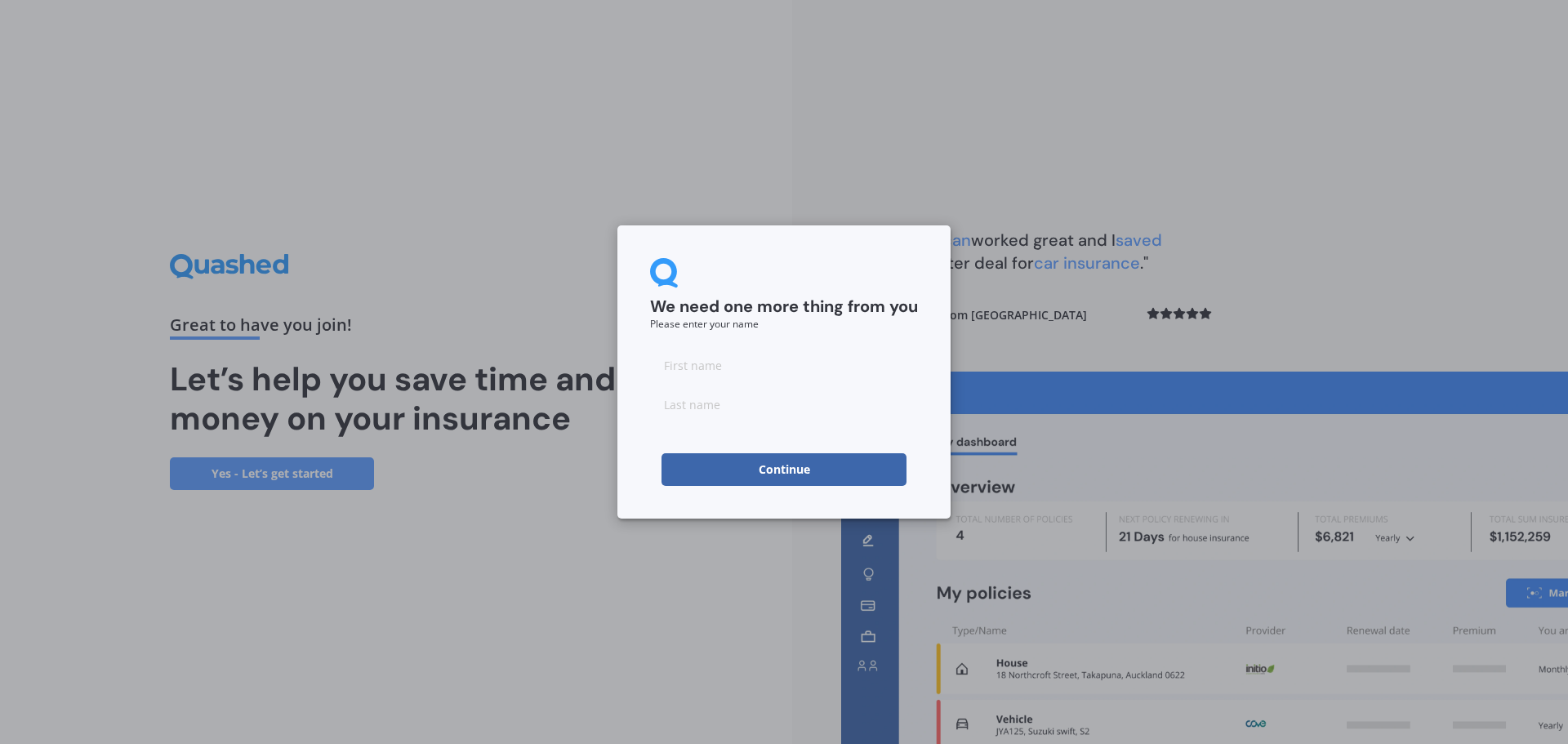
click at [741, 365] on input at bounding box center [784, 364] width 268 height 33
click at [753, 355] on input at bounding box center [784, 364] width 268 height 33
drag, startPoint x: 779, startPoint y: 295, endPoint x: 719, endPoint y: 355, distance: 84.9
click at [778, 295] on div "We need one more thing from you Please enter your name" at bounding box center [784, 293] width 268 height 71
click at [707, 362] on input at bounding box center [784, 364] width 268 height 33
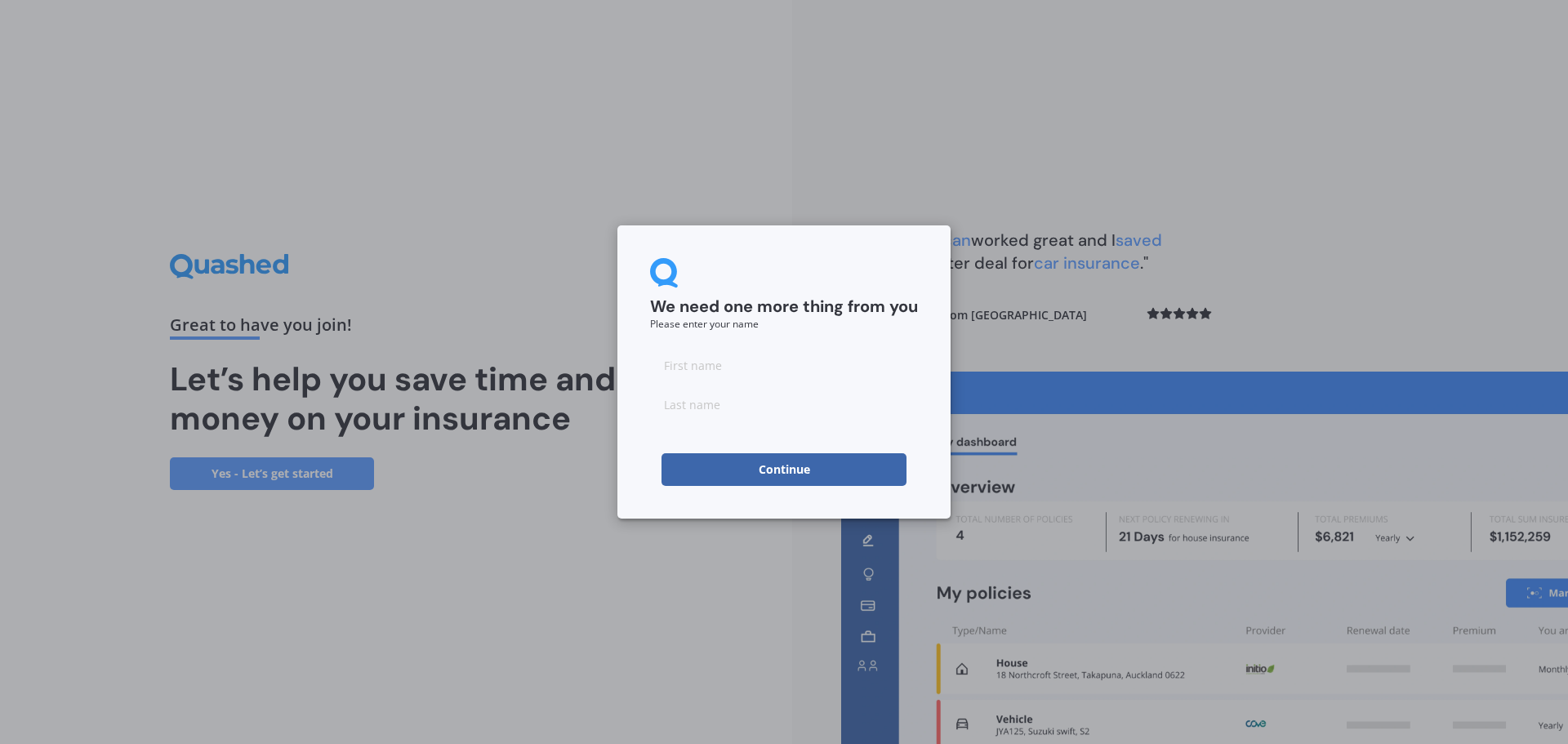
click at [738, 368] on input at bounding box center [784, 364] width 268 height 33
click at [675, 361] on input at bounding box center [784, 364] width 268 height 33
click at [665, 414] on input at bounding box center [784, 403] width 268 height 33
click at [691, 367] on input at bounding box center [784, 364] width 268 height 33
type input "[PERSON_NAME]"
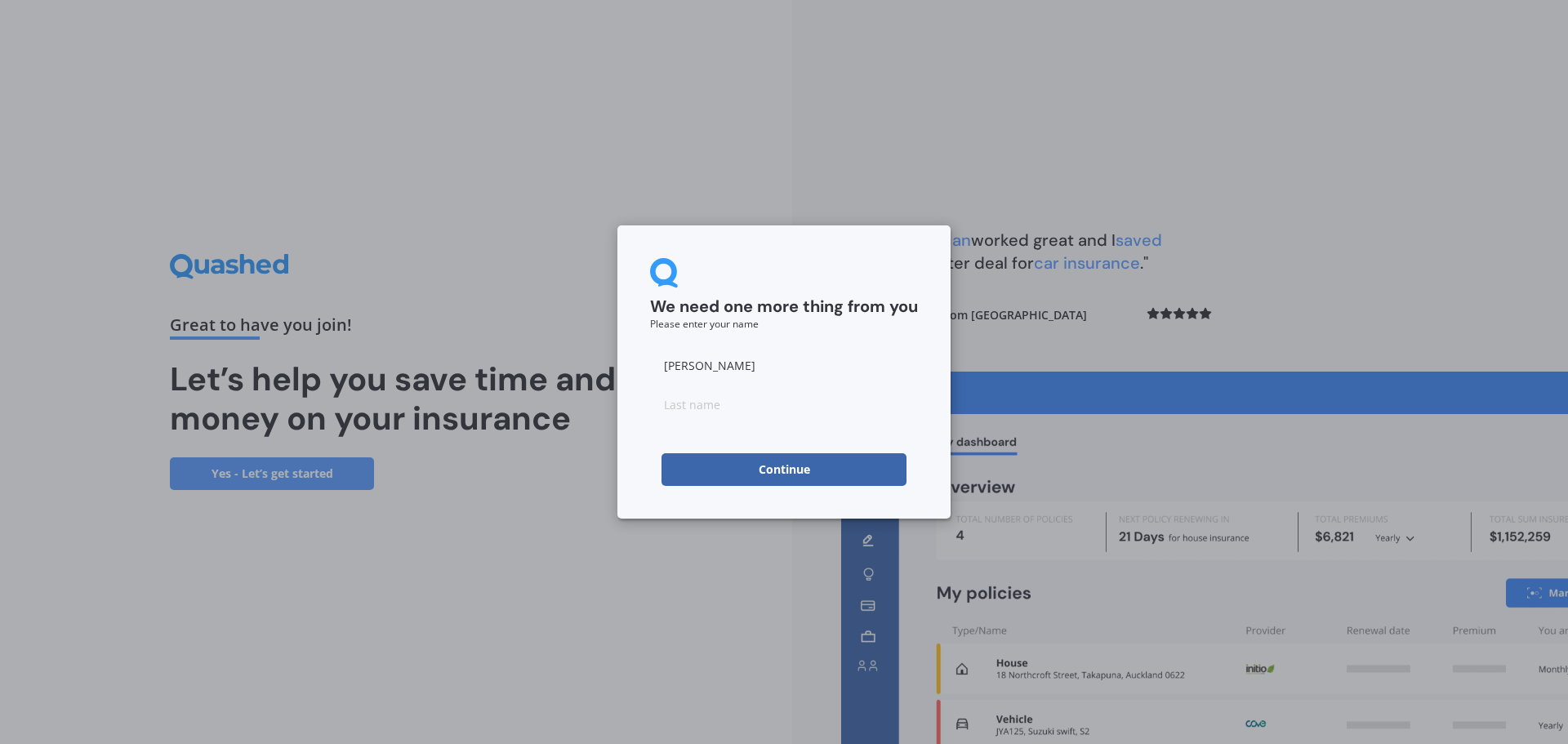
click at [692, 411] on input at bounding box center [784, 403] width 268 height 33
type input "[PERSON_NAME]"
click at [653, 439] on form "We need one more thing from you Please enter your name [PERSON_NAME] Continue" at bounding box center [784, 372] width 268 height 228
click at [761, 463] on button "Continue" at bounding box center [784, 469] width 245 height 33
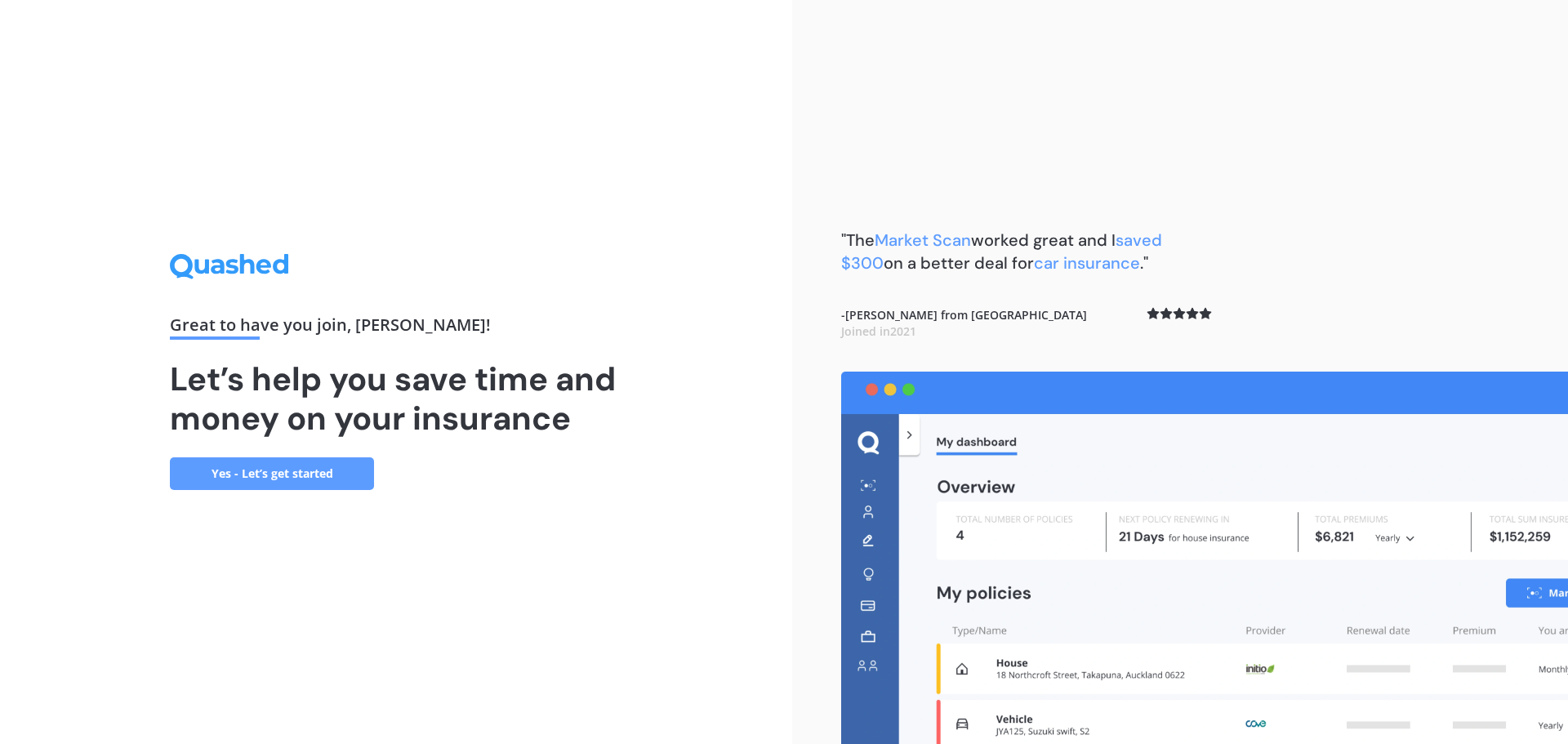
click at [283, 471] on link "Yes - Let’s get started" at bounding box center [272, 473] width 205 height 33
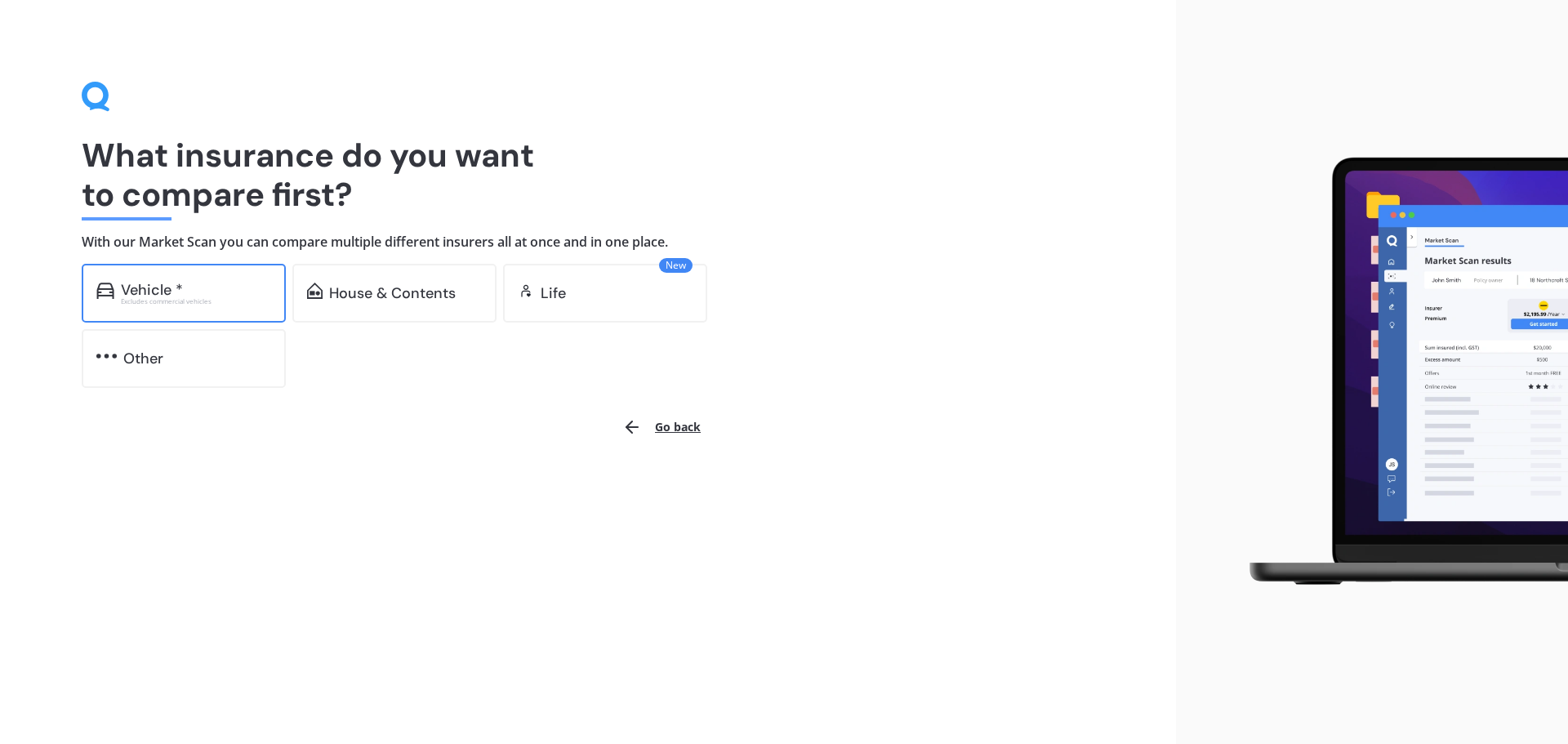
click at [237, 290] on div "Vehicle *" at bounding box center [195, 289] width 150 height 16
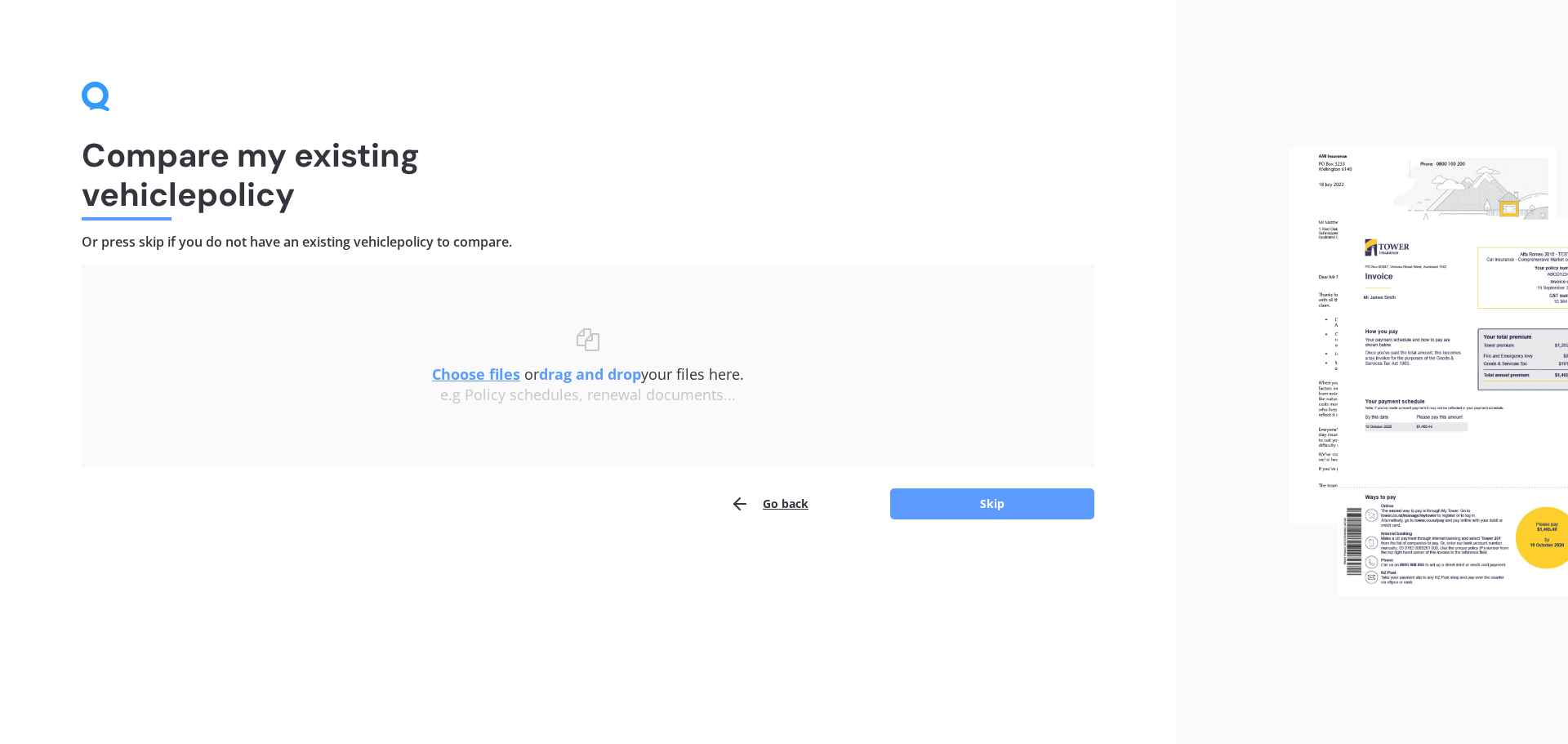
click at [463, 373] on u "Choose files" at bounding box center [476, 373] width 88 height 20
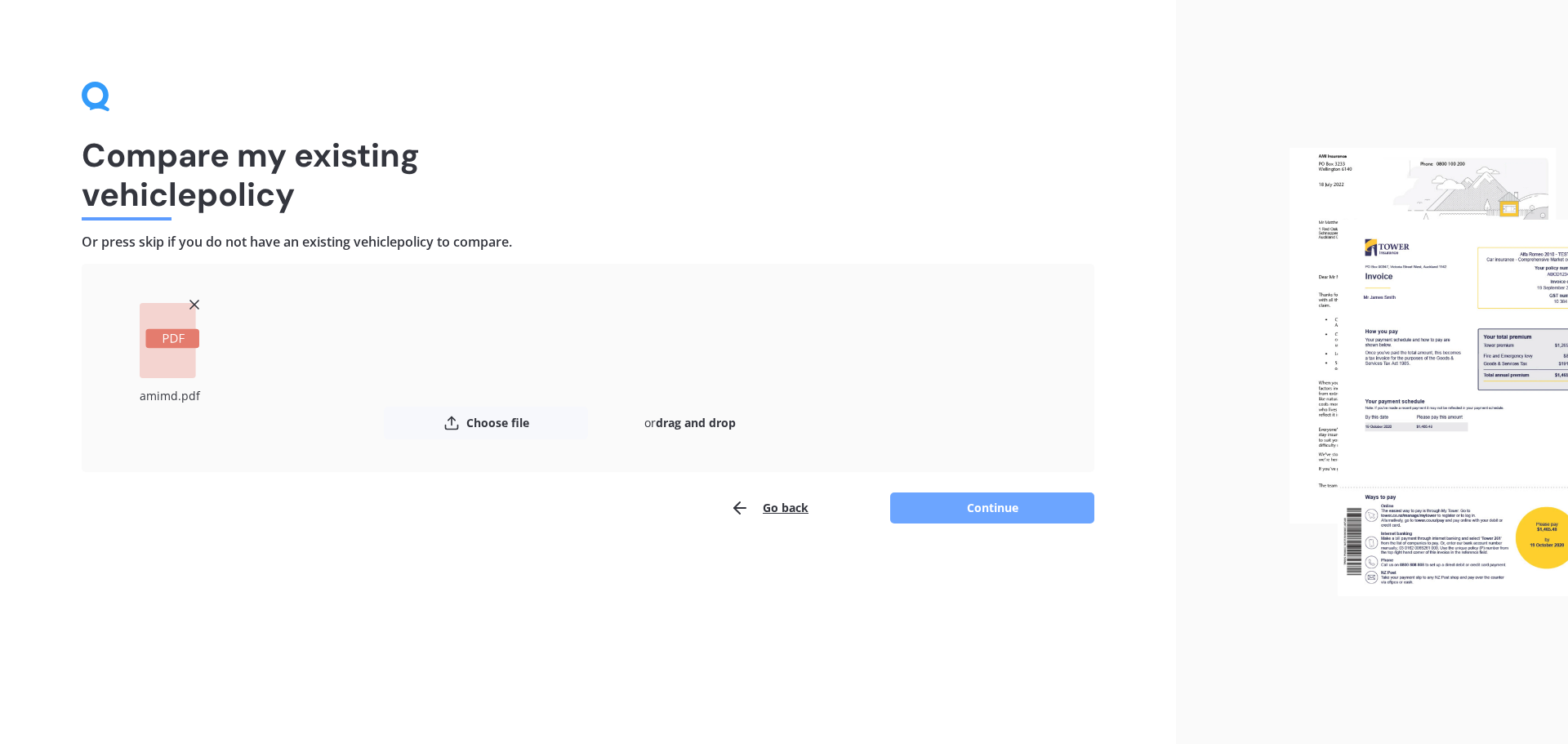
click at [921, 512] on button "Continue" at bounding box center [992, 507] width 205 height 31
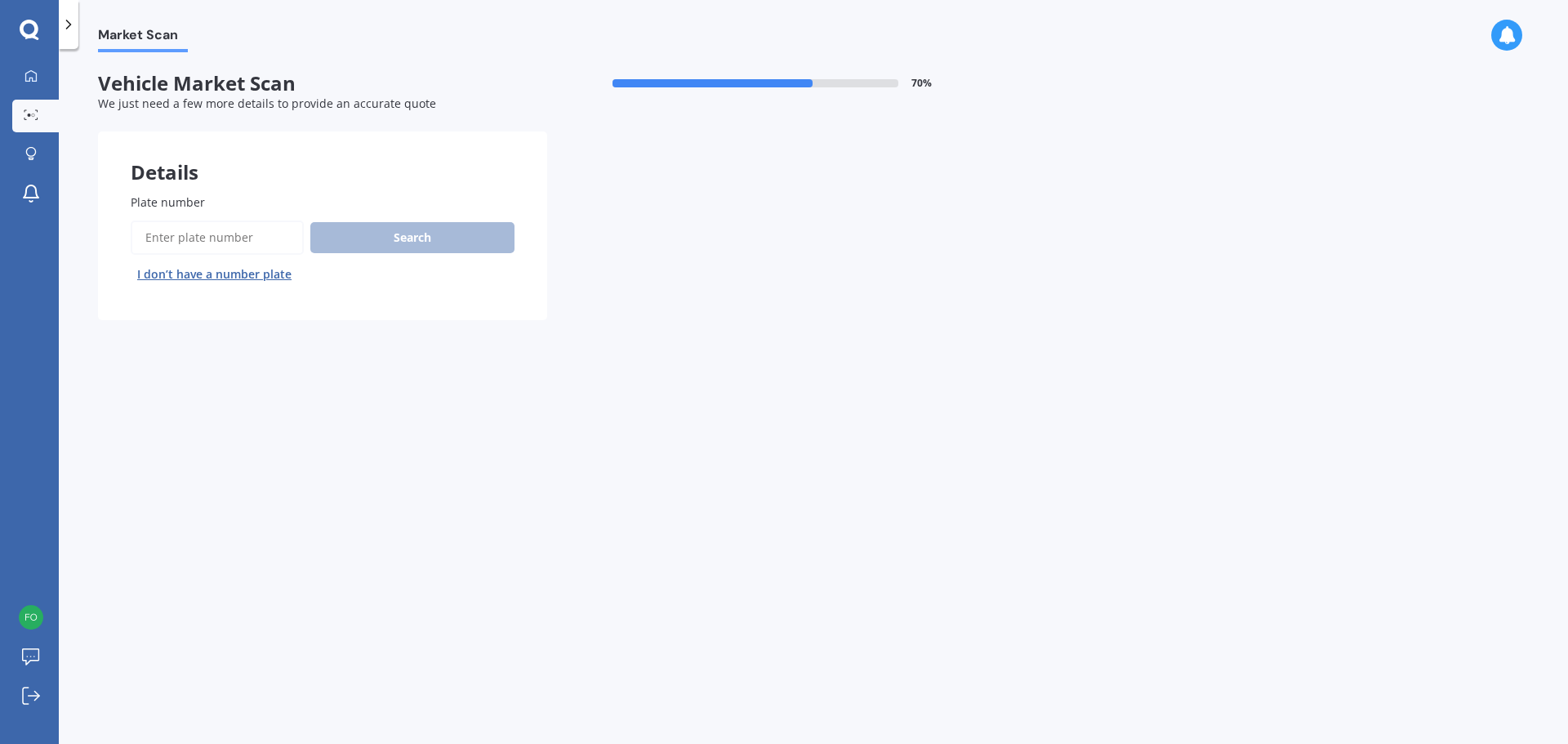
click at [241, 237] on input "Plate number" at bounding box center [217, 237] width 173 height 35
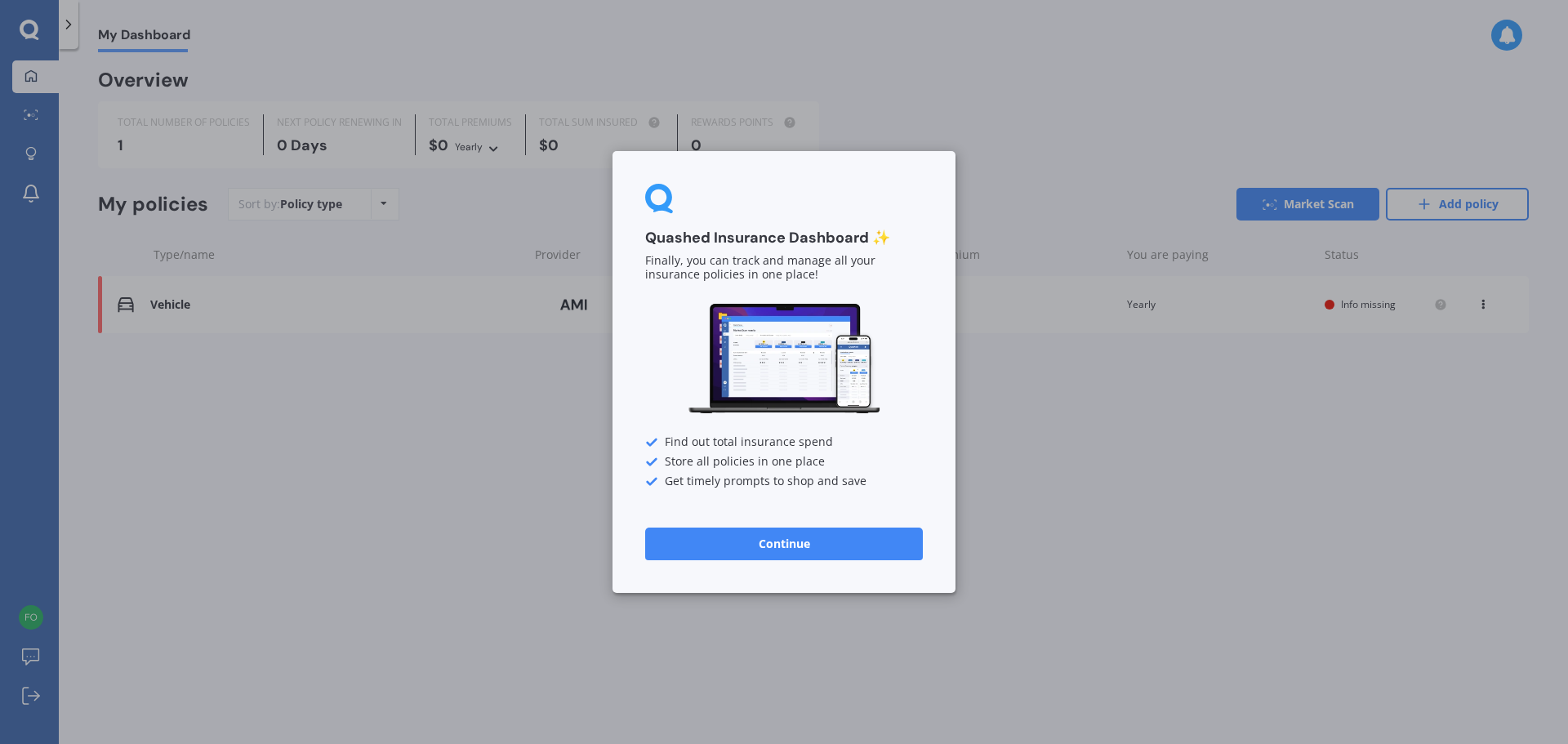
click at [739, 556] on button "Continue" at bounding box center [784, 543] width 277 height 33
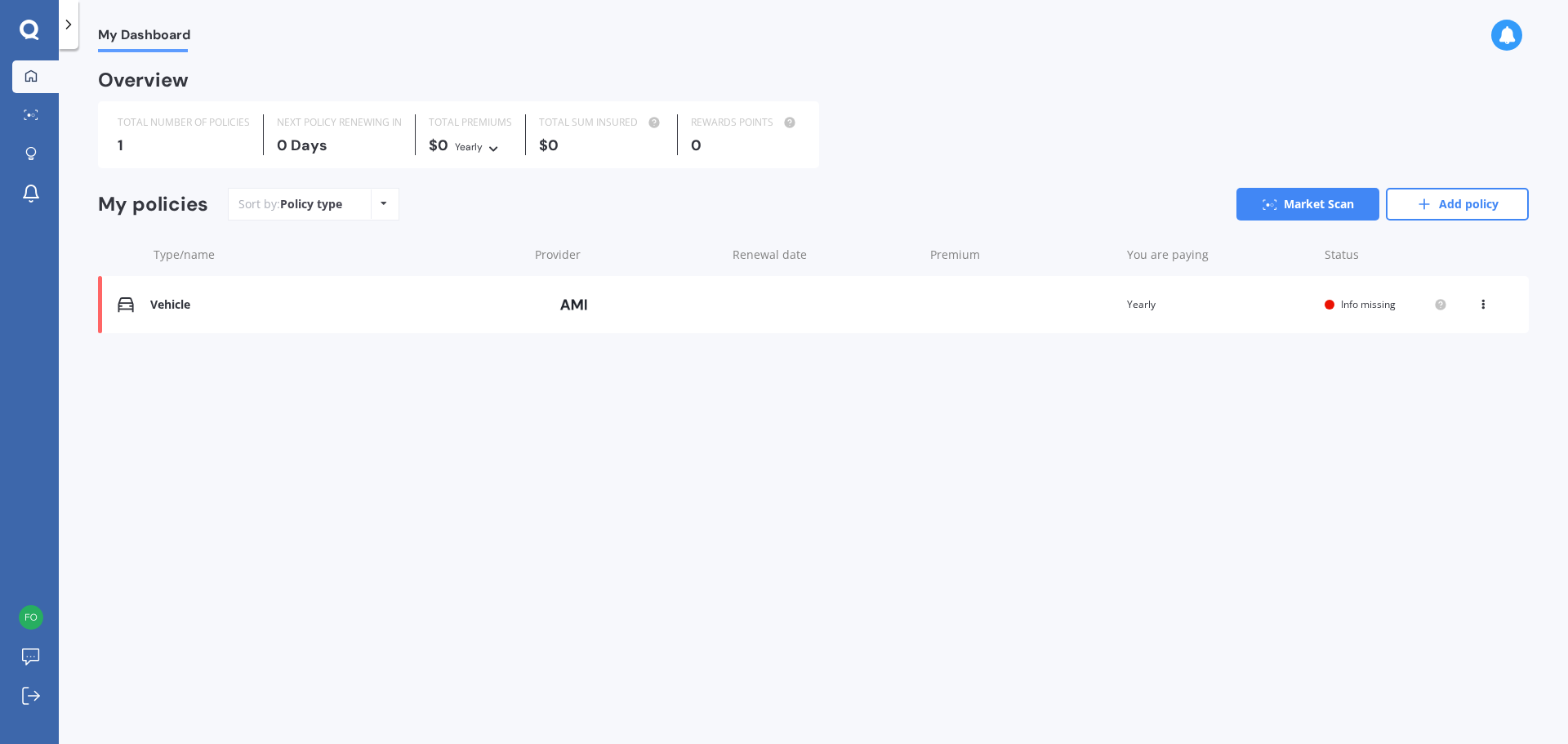
click at [171, 304] on div "Vehicle" at bounding box center [335, 304] width 370 height 14
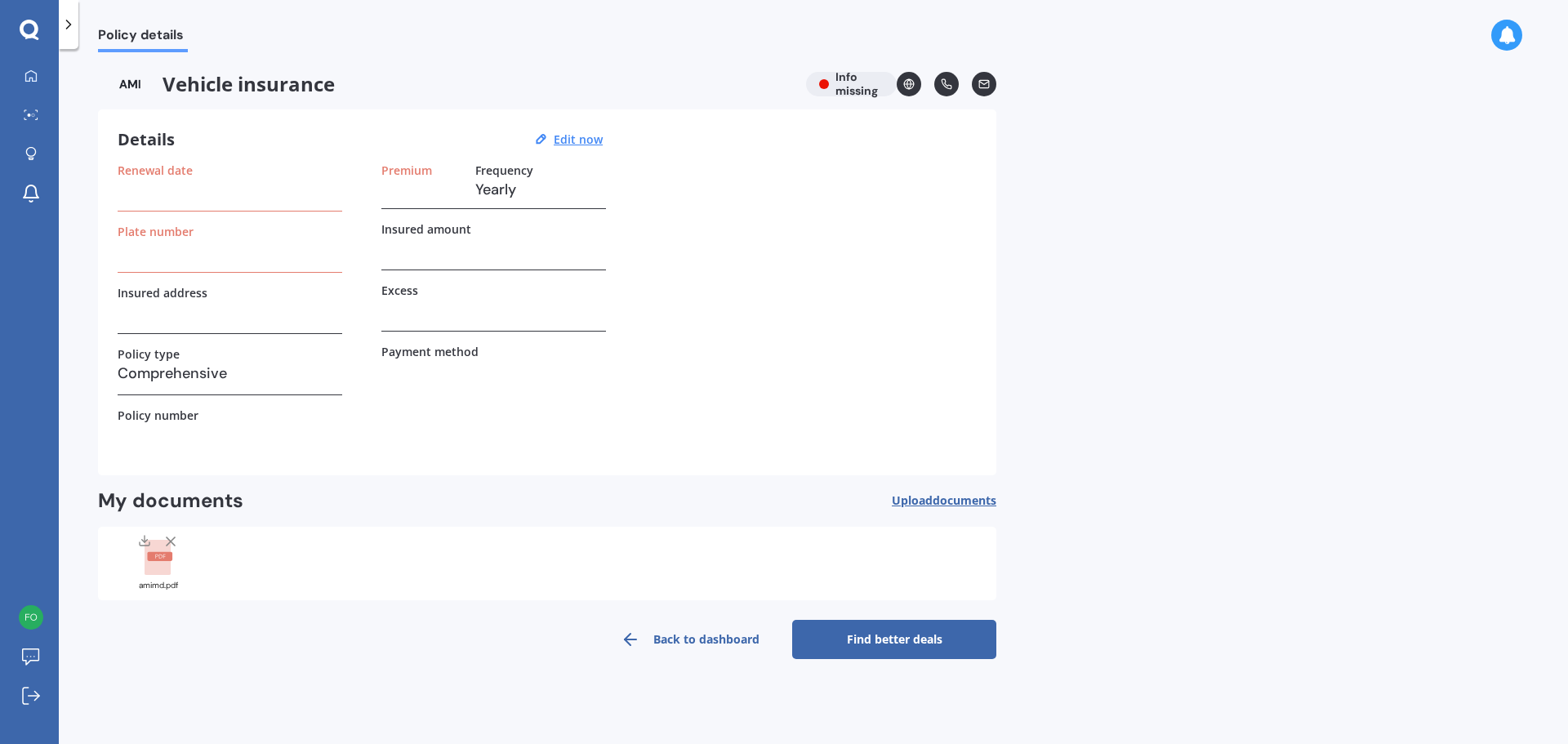
click at [168, 547] on icon at bounding box center [170, 540] width 16 height 16
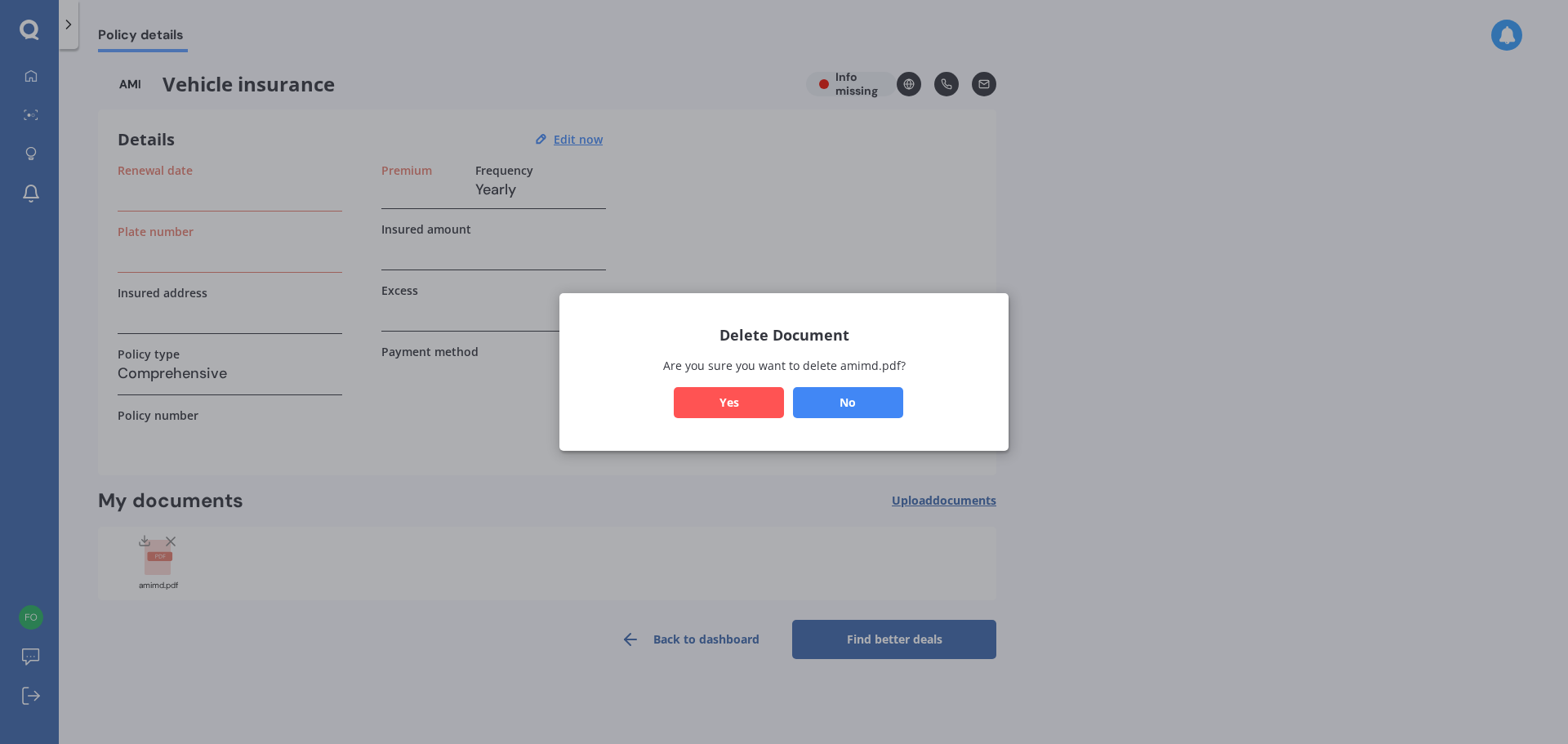
click at [708, 405] on button "Yes" at bounding box center [728, 402] width 110 height 31
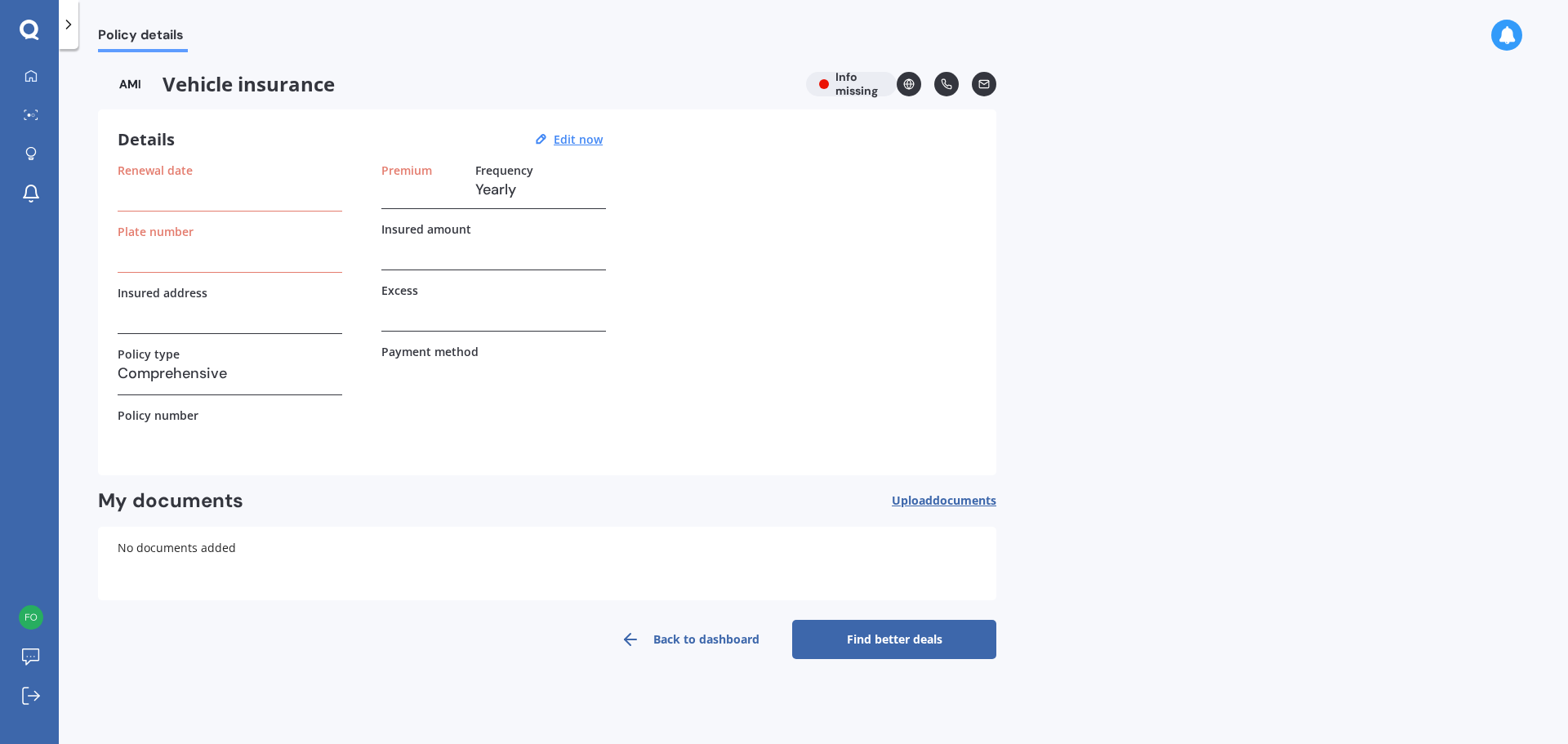
click at [934, 498] on span "documents" at bounding box center [965, 499] width 64 height 16
click at [902, 499] on span "Upload documents" at bounding box center [944, 500] width 105 height 13
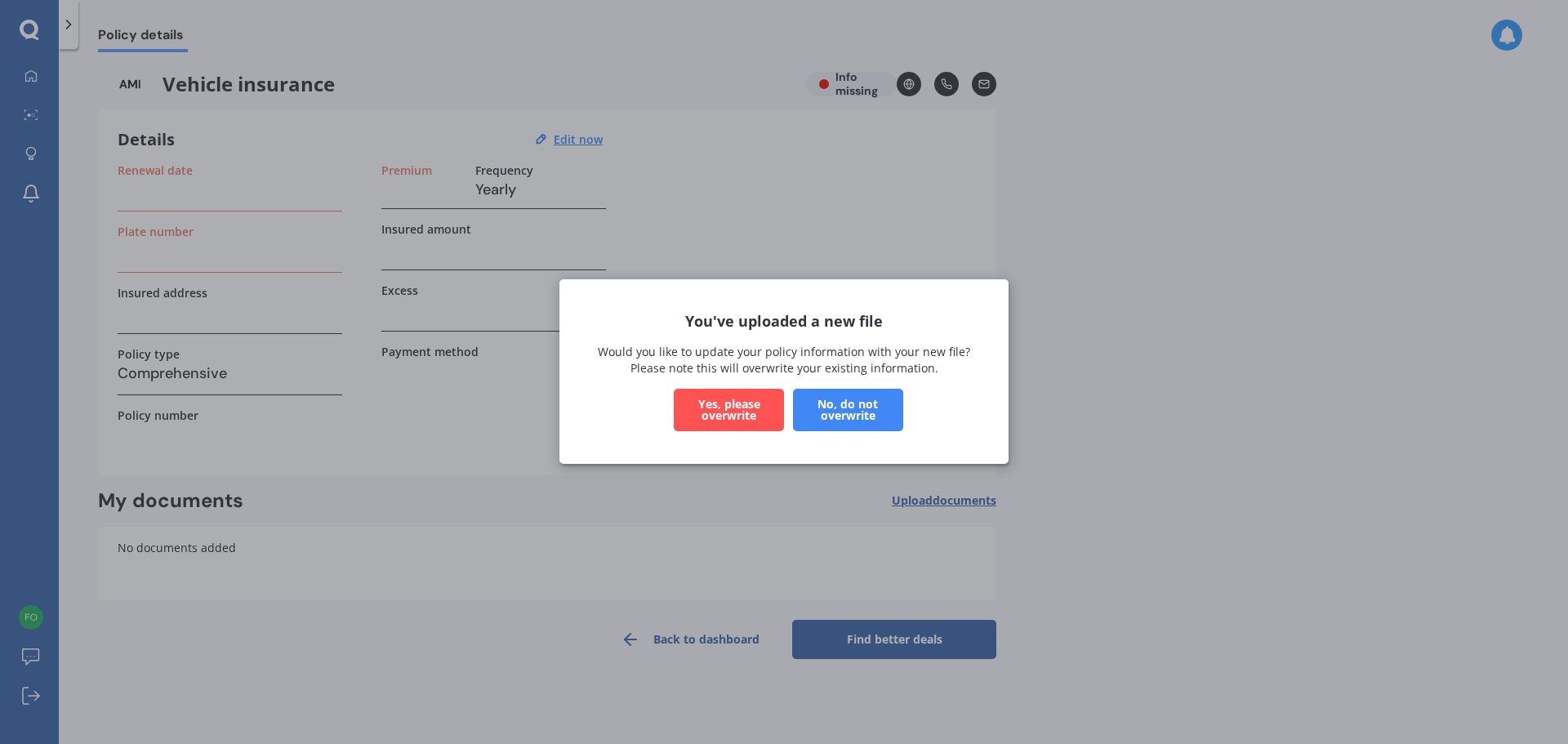
click at [737, 420] on button "Yes, please overwrite" at bounding box center [728, 410] width 110 height 42
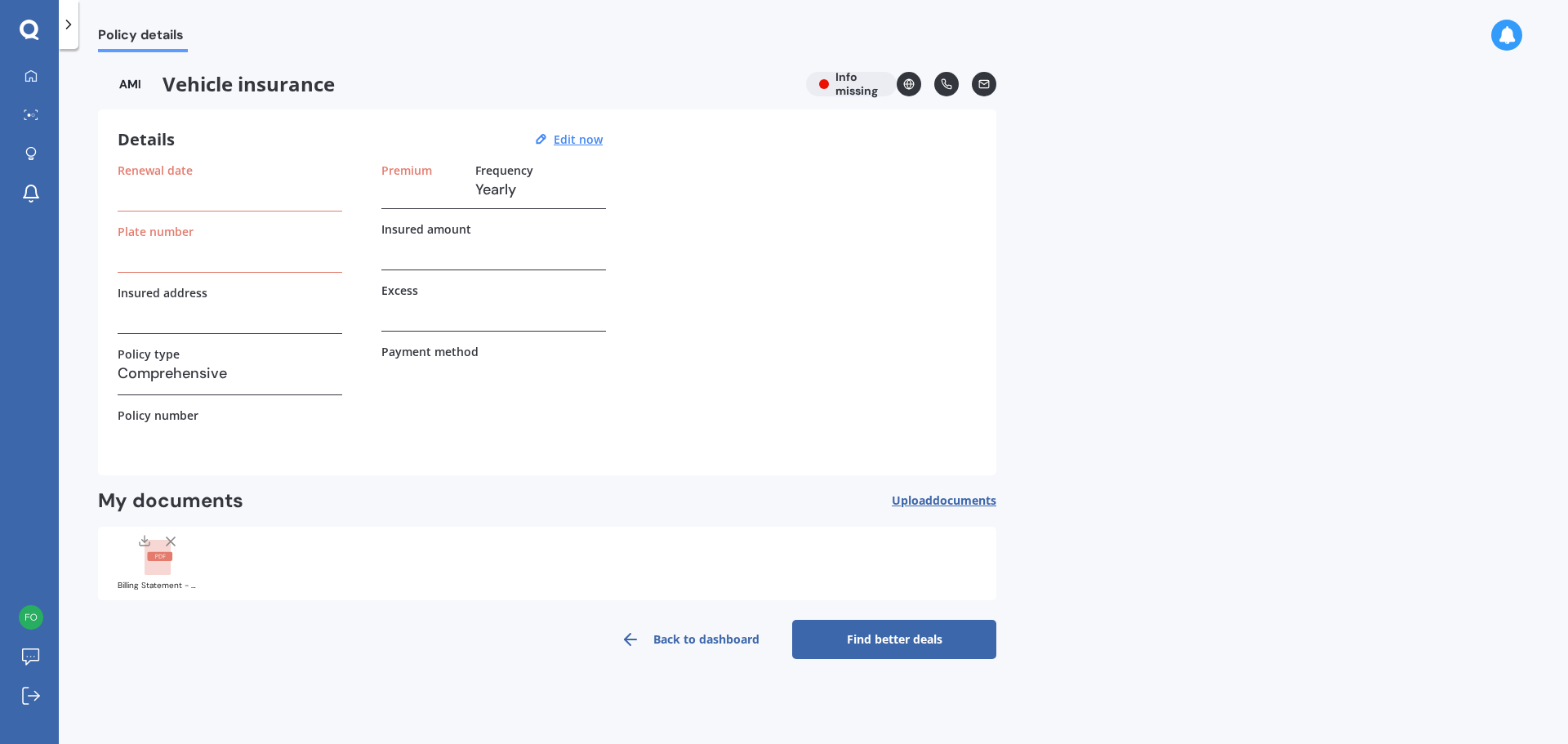
click at [519, 182] on h3 "Yearly" at bounding box center [541, 190] width 131 height 24
click at [716, 207] on div "Renewal date Plate number Insured address Policy type Comprehensive Policy numb…" at bounding box center [547, 309] width 859 height 292
click at [852, 638] on link "Find better deals" at bounding box center [894, 639] width 205 height 39
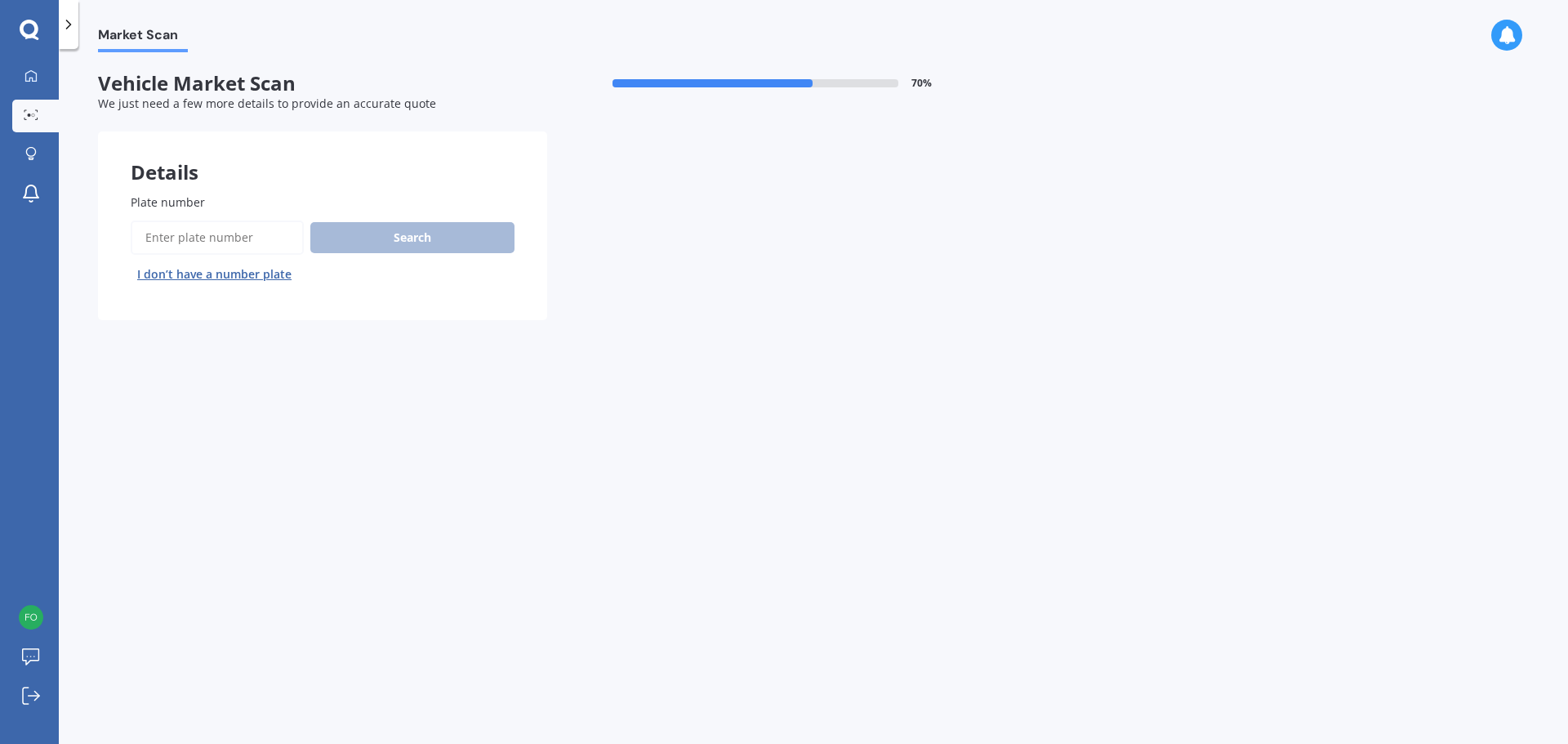
click at [231, 232] on input "Plate number" at bounding box center [217, 237] width 173 height 35
paste input "GCK18"
type input "GCK18"
click at [392, 242] on button "Search" at bounding box center [412, 237] width 205 height 31
click at [207, 248] on input "Plate number" at bounding box center [217, 237] width 173 height 35
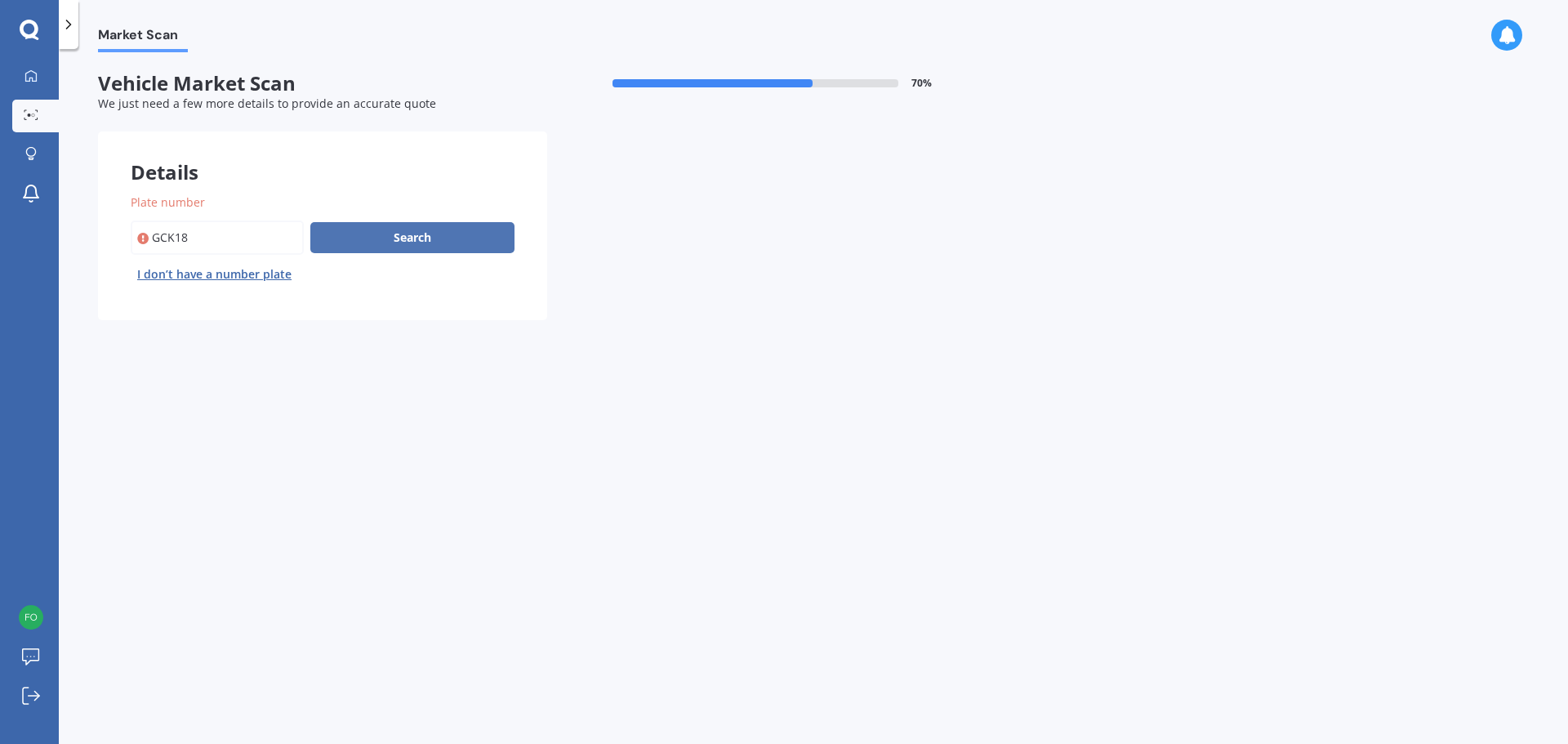
click at [348, 241] on button "Search" at bounding box center [412, 237] width 205 height 31
click at [247, 250] on input "Plate number" at bounding box center [217, 237] width 173 height 35
click at [194, 236] on input "Plate number" at bounding box center [217, 237] width 173 height 35
click at [213, 235] on input "Plate number" at bounding box center [217, 237] width 173 height 35
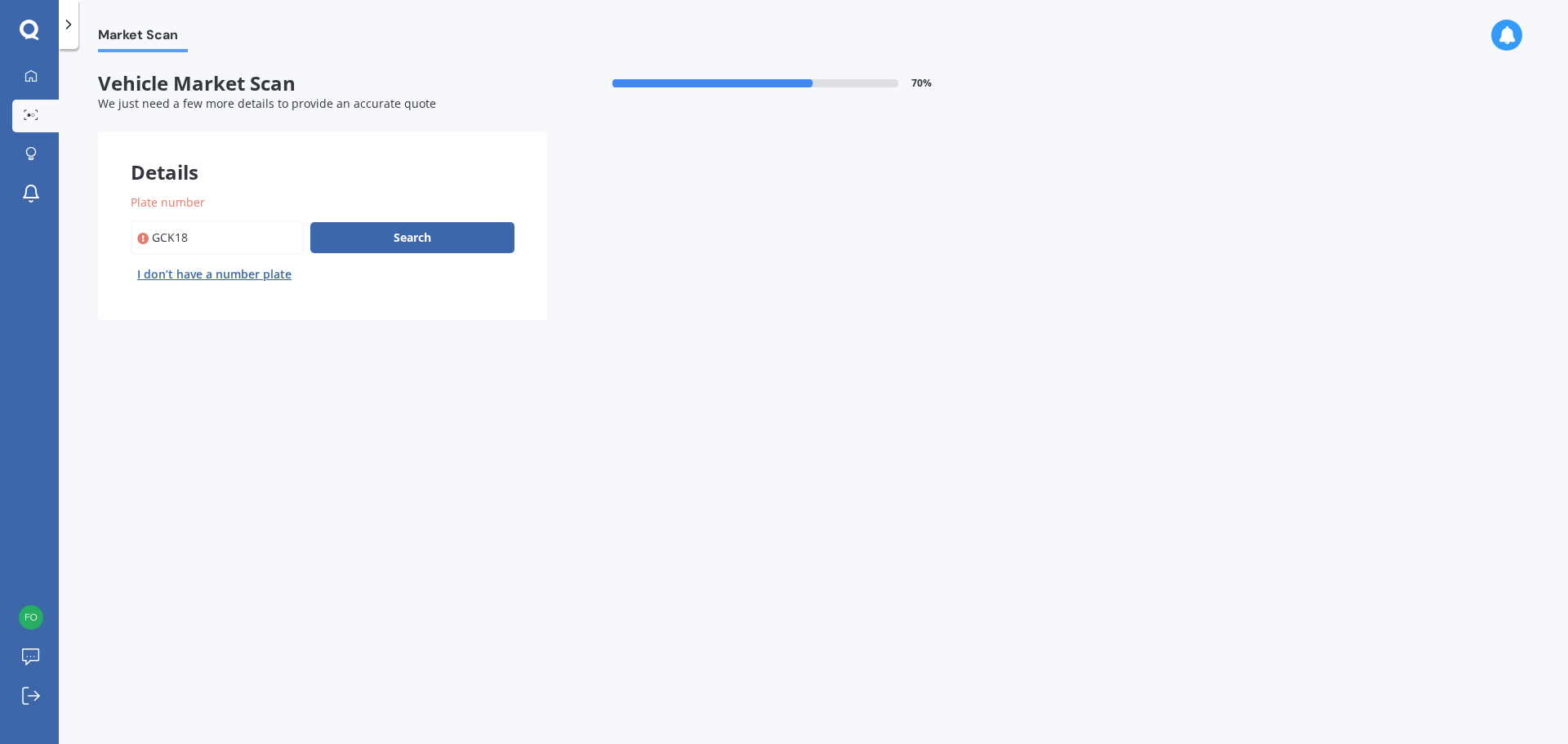
click at [210, 236] on input "Plate number" at bounding box center [217, 237] width 173 height 35
drag, startPoint x: 497, startPoint y: 490, endPoint x: 844, endPoint y: 335, distance: 380.0
click at [521, 471] on div "Market Scan Vehicle Market Scan 70 % We just need a few more details to provide…" at bounding box center [813, 400] width 1509 height 695
click at [107, 36] on span "Market Scan" at bounding box center [143, 38] width 90 height 22
click at [26, 120] on div at bounding box center [31, 115] width 24 height 12
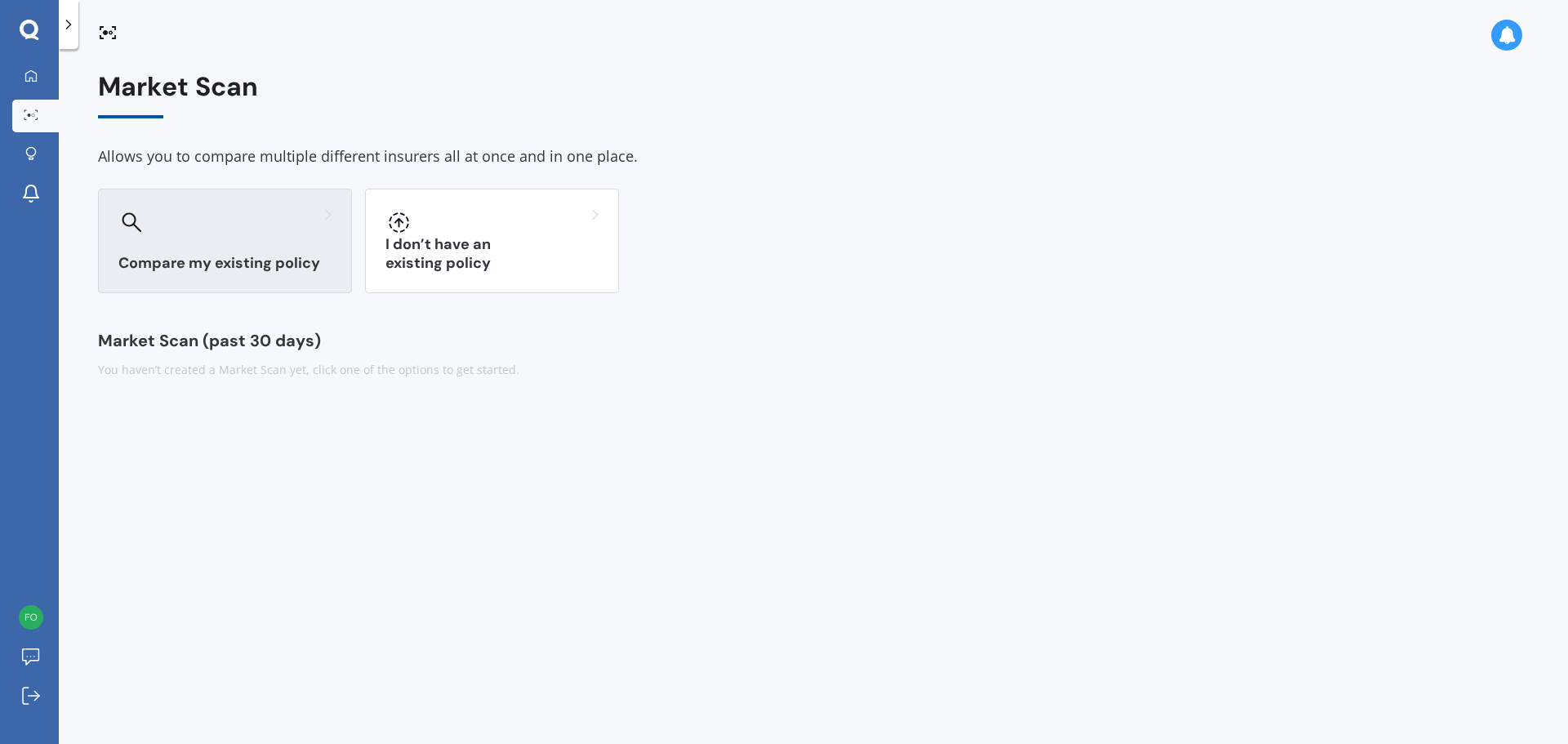
click at [192, 225] on div at bounding box center [225, 222] width 213 height 26
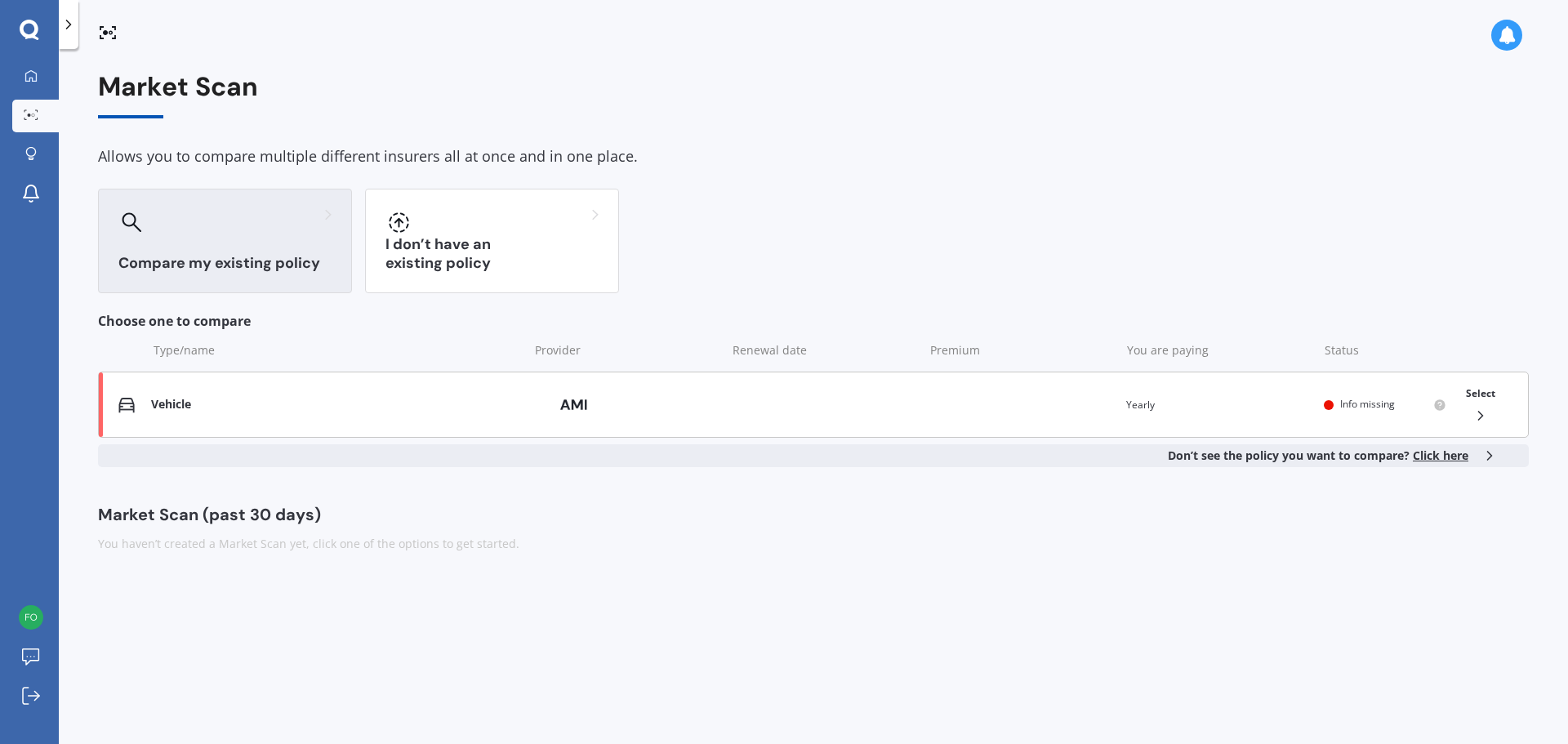
click at [179, 400] on div "Vehicle" at bounding box center [335, 404] width 369 height 14
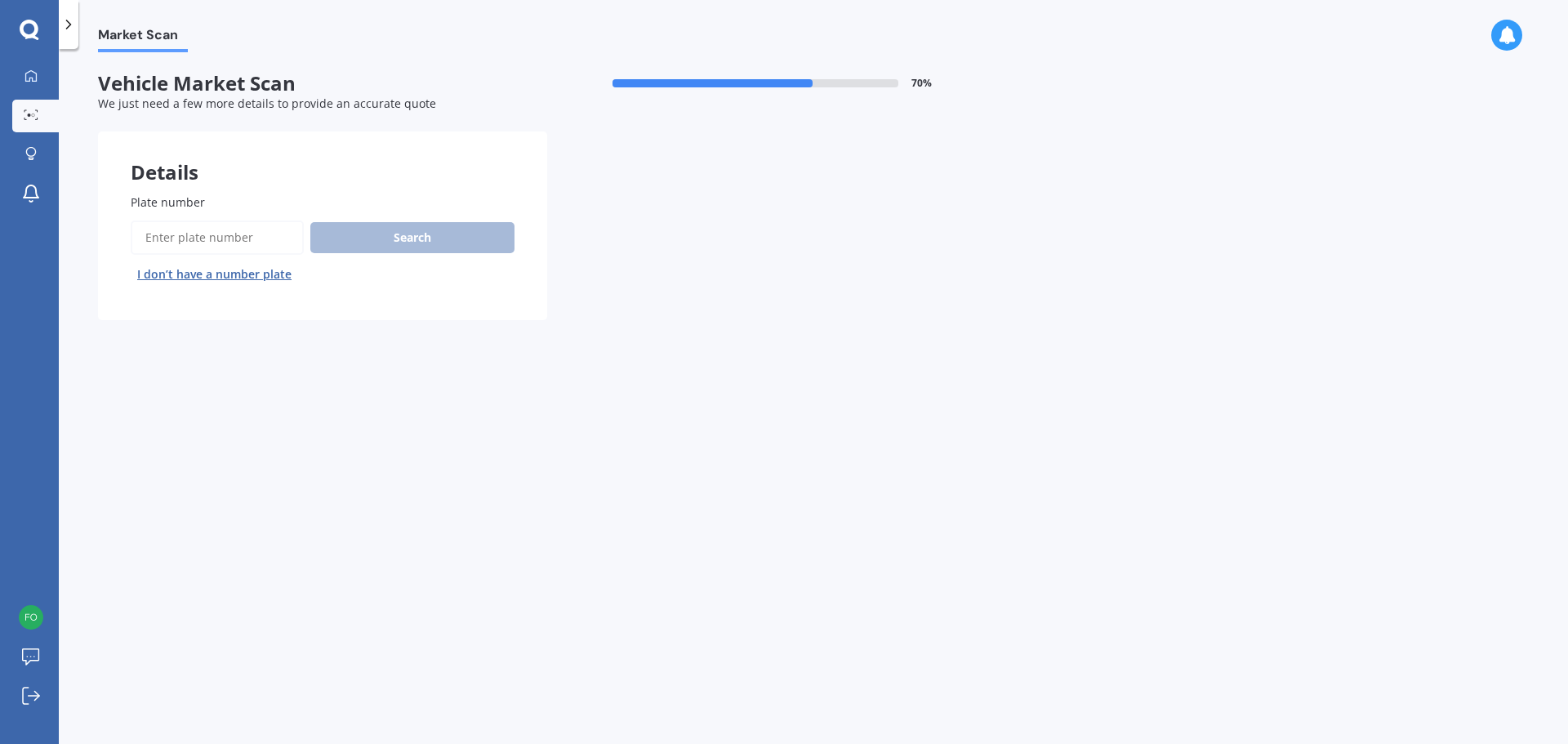
click at [199, 235] on input "Plate number" at bounding box center [217, 237] width 173 height 35
click at [210, 237] on input "Plate number" at bounding box center [217, 237] width 173 height 35
type input "G"
type input "gck181"
click at [440, 229] on button "Search" at bounding box center [412, 237] width 205 height 31
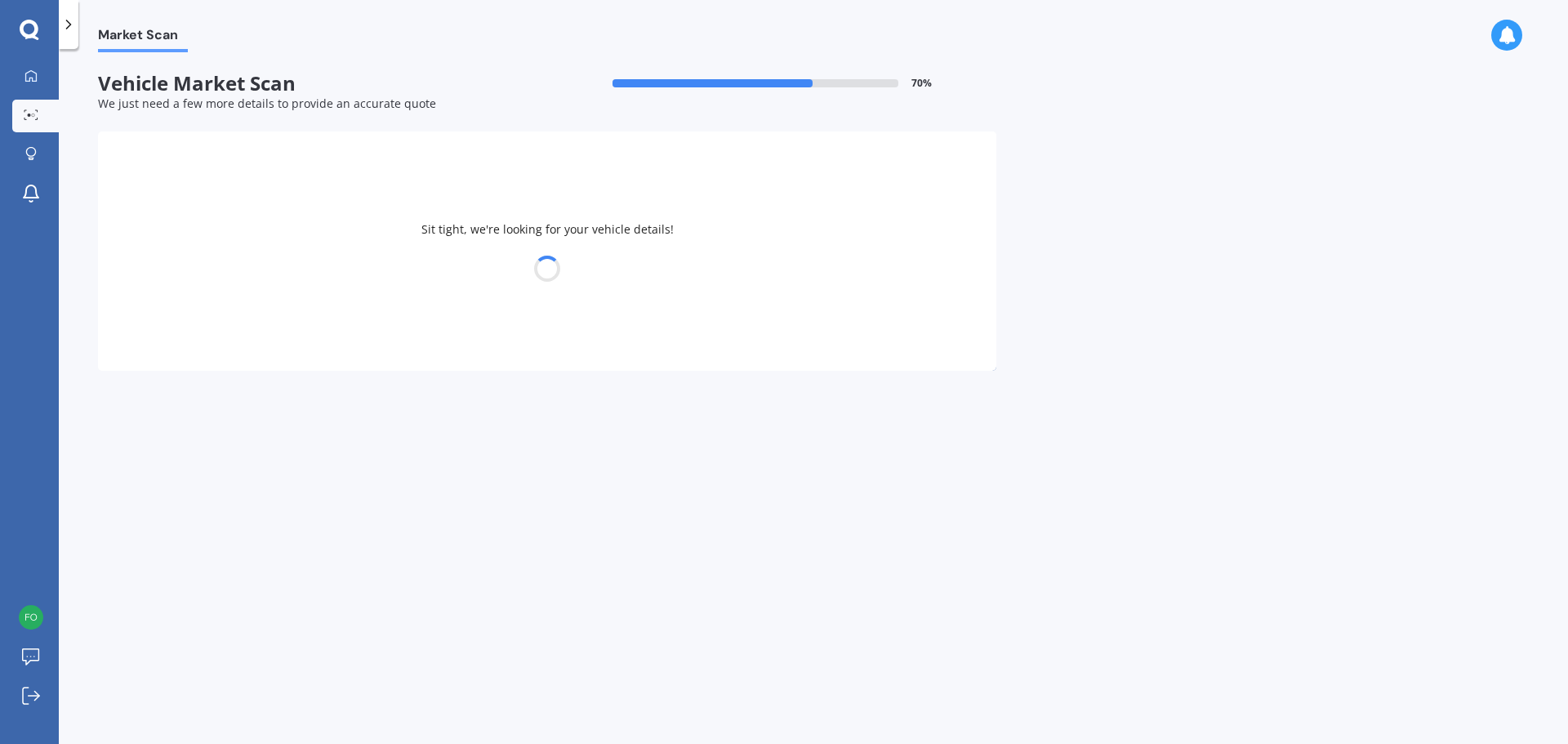
select select "HOLDEN"
select select "BARINA"
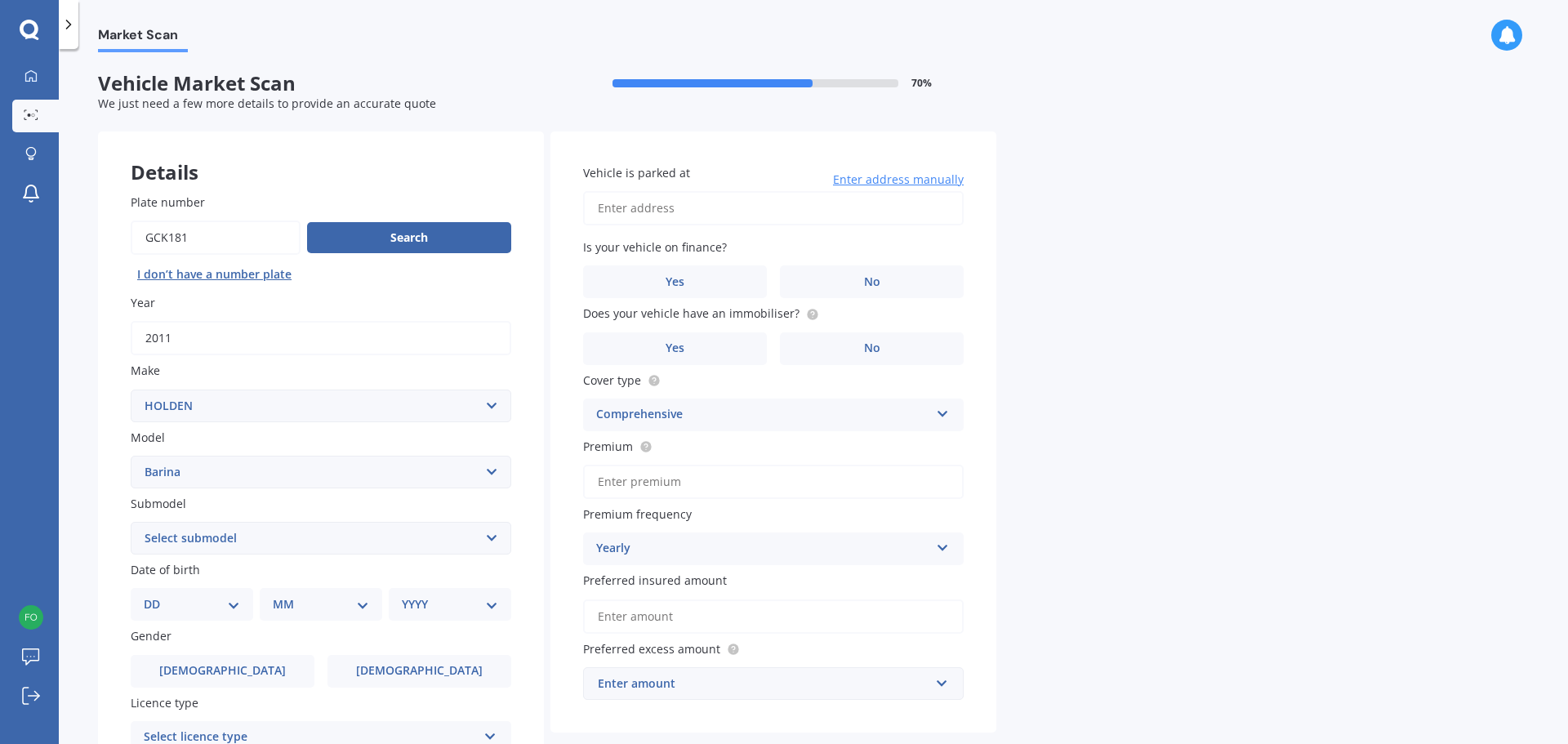
click at [246, 538] on select "Select submodel (All other) CD City GS GSi Joy LS LT Merit Olympic RS Non Turbo…" at bounding box center [321, 538] width 381 height 33
select select "LT"
click at [131, 522] on select "Select submodel (All other) CD City GS GSi Joy LS LT Merit Olympic RS Non Turbo…" at bounding box center [321, 538] width 381 height 33
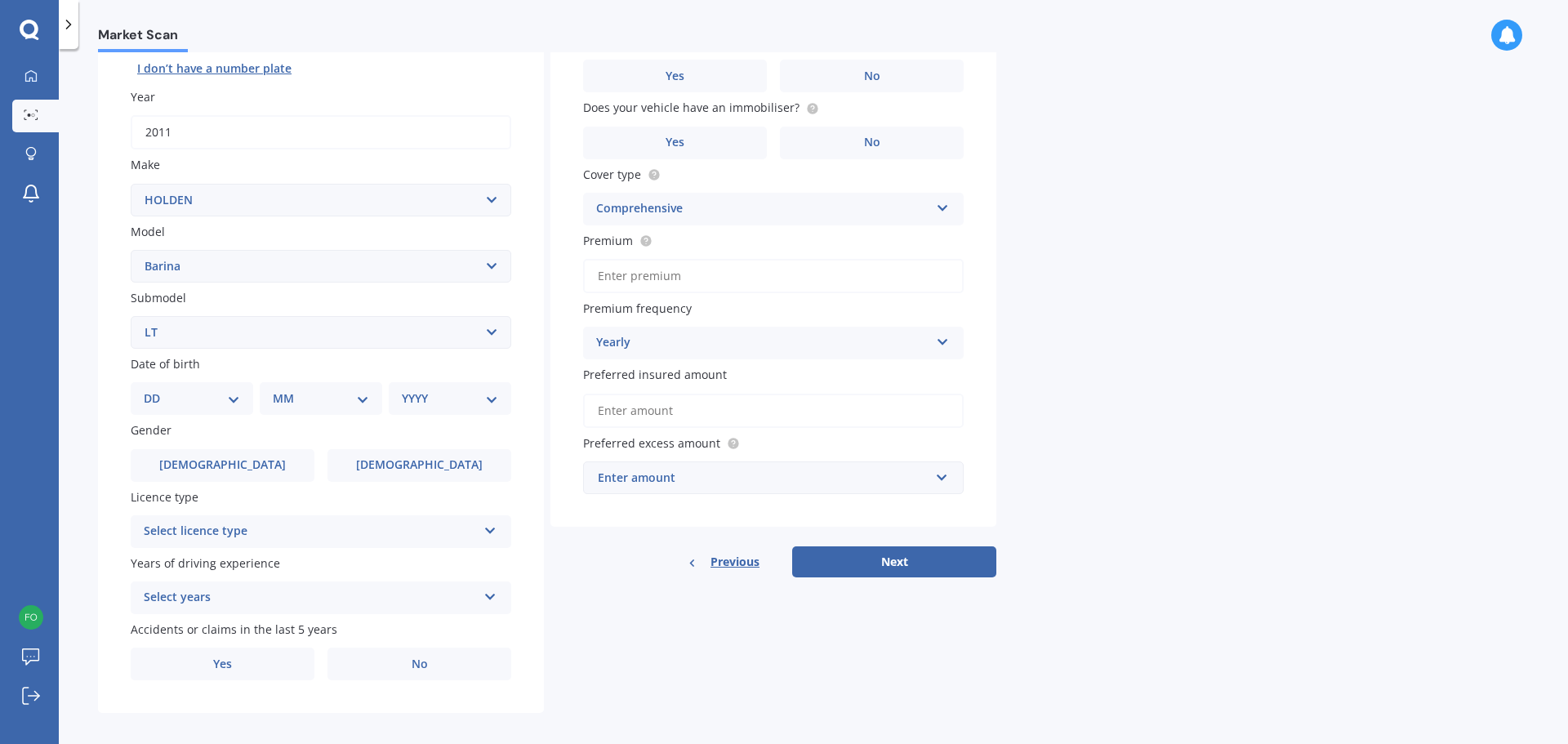
scroll to position [218, 0]
